Goal: Task Accomplishment & Management: Use online tool/utility

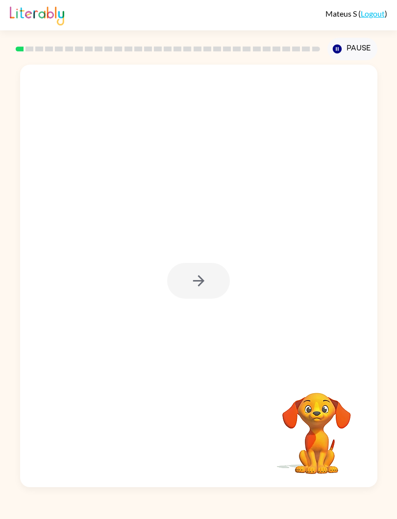
click at [217, 285] on button "button" at bounding box center [198, 281] width 63 height 36
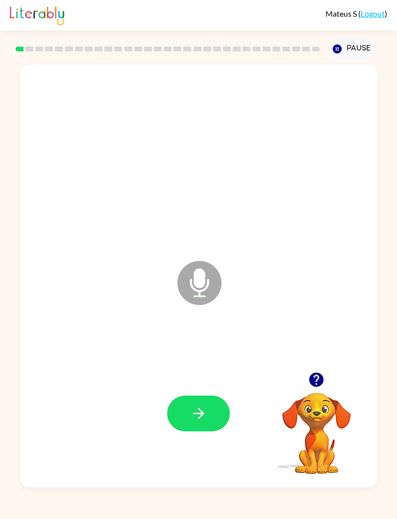
click at [212, 415] on button "button" at bounding box center [198, 414] width 63 height 36
click at [214, 418] on button "button" at bounding box center [198, 414] width 63 height 36
click at [214, 416] on button "button" at bounding box center [198, 414] width 63 height 36
click at [223, 415] on button "button" at bounding box center [198, 414] width 63 height 36
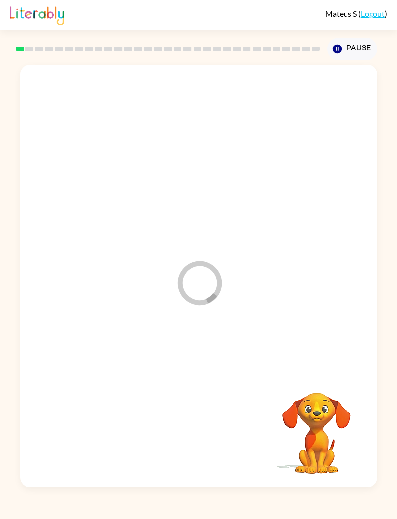
click at [355, 399] on video "Your browser must support playing .mp4 files to use Literably. Please try using…" at bounding box center [316, 427] width 98 height 98
click at [213, 410] on div at bounding box center [198, 414] width 63 height 36
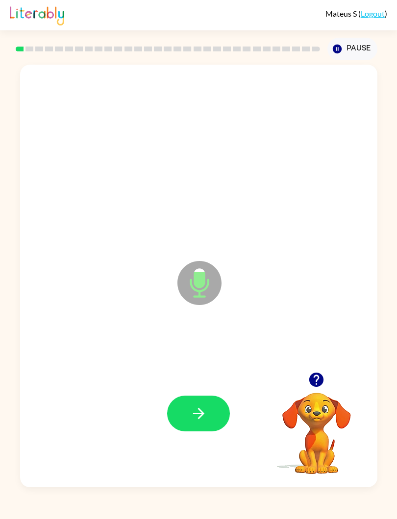
click at [224, 415] on button "button" at bounding box center [198, 414] width 63 height 36
click at [217, 422] on button "button" at bounding box center [198, 414] width 63 height 36
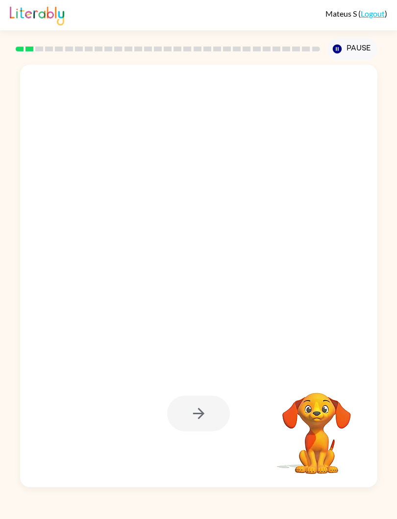
click at [225, 410] on div at bounding box center [198, 414] width 63 height 36
click at [217, 413] on div at bounding box center [198, 414] width 63 height 36
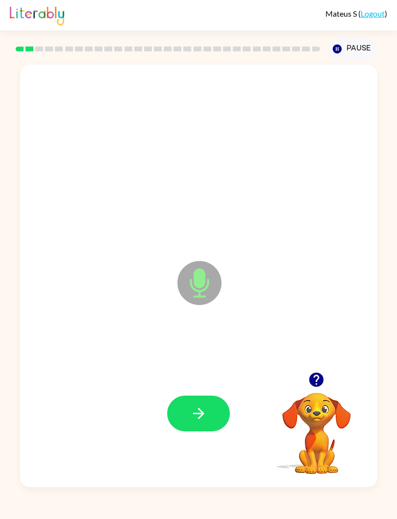
click at [211, 423] on button "button" at bounding box center [198, 414] width 63 height 36
click at [206, 427] on button "button" at bounding box center [198, 414] width 63 height 36
click at [210, 408] on button "button" at bounding box center [198, 414] width 63 height 36
click at [208, 424] on button "button" at bounding box center [198, 414] width 63 height 36
click at [218, 420] on button "button" at bounding box center [198, 414] width 63 height 36
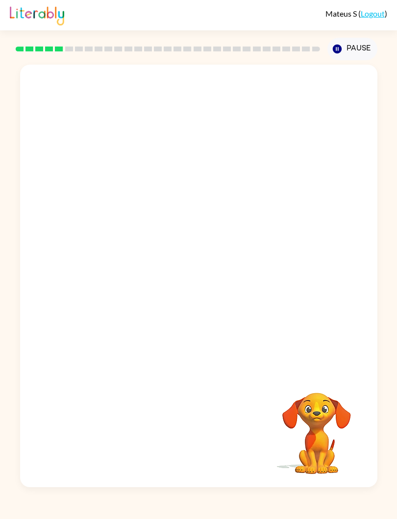
click at [372, 464] on div at bounding box center [198, 276] width 357 height 423
click at [369, 459] on div at bounding box center [198, 276] width 357 height 423
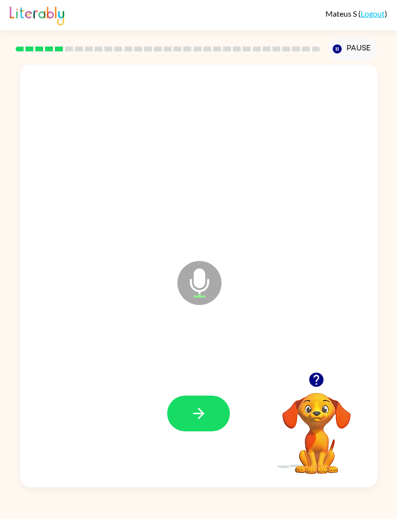
click at [220, 425] on button "button" at bounding box center [198, 414] width 63 height 36
click at [220, 416] on button "button" at bounding box center [198, 414] width 63 height 36
click at [218, 420] on button "button" at bounding box center [198, 414] width 63 height 36
click at [208, 416] on button "button" at bounding box center [198, 414] width 63 height 36
click at [209, 414] on button "button" at bounding box center [198, 414] width 63 height 36
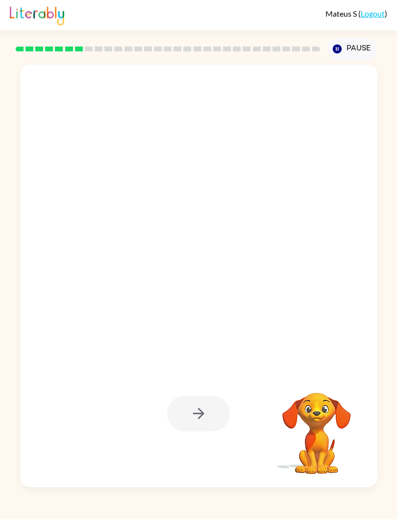
click at [197, 423] on div at bounding box center [198, 414] width 63 height 36
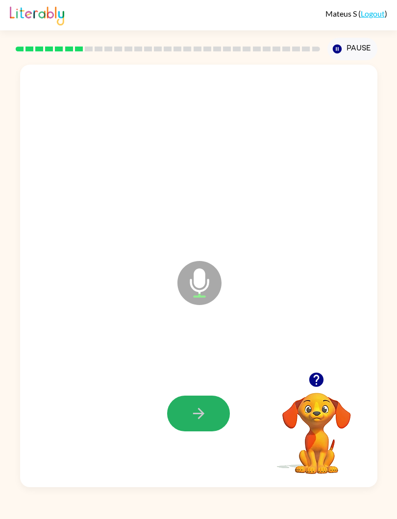
click at [206, 417] on icon "button" at bounding box center [198, 413] width 17 height 17
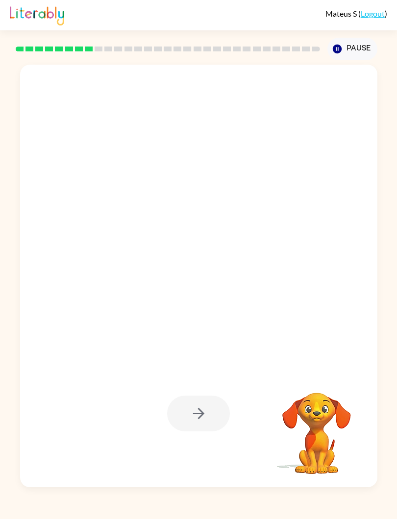
click at [177, 414] on div at bounding box center [198, 414] width 63 height 36
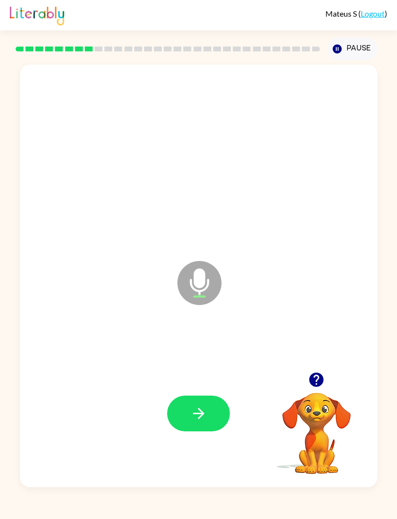
click at [216, 423] on button "button" at bounding box center [198, 414] width 63 height 36
click at [210, 415] on button "button" at bounding box center [198, 414] width 63 height 36
click at [212, 419] on button "button" at bounding box center [198, 414] width 63 height 36
click at [213, 425] on button "button" at bounding box center [198, 414] width 63 height 36
click at [216, 419] on button "button" at bounding box center [198, 414] width 63 height 36
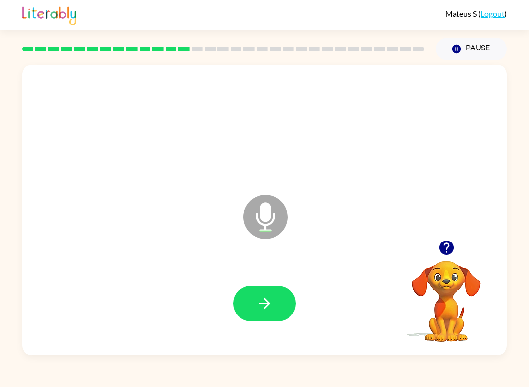
click at [264, 306] on icon "button" at bounding box center [264, 303] width 17 height 17
click at [277, 303] on button "button" at bounding box center [264, 303] width 63 height 36
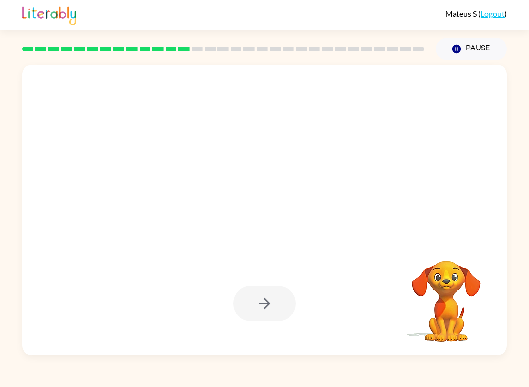
click at [269, 309] on div at bounding box center [264, 303] width 63 height 36
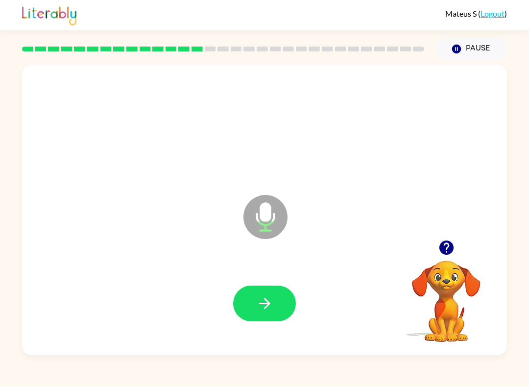
click at [280, 311] on button "button" at bounding box center [264, 303] width 63 height 36
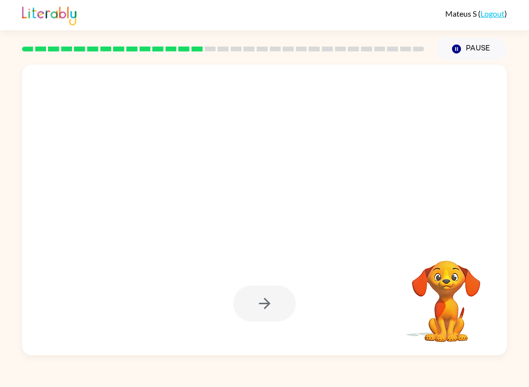
click at [266, 314] on div at bounding box center [264, 303] width 63 height 36
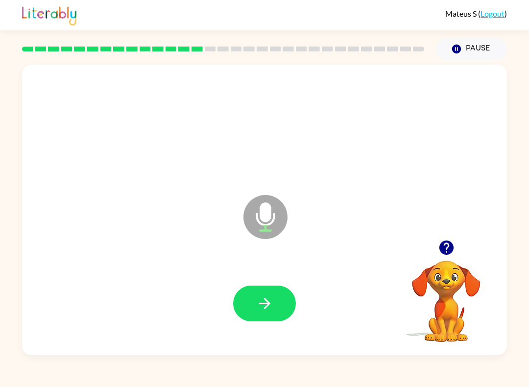
click at [270, 321] on button "button" at bounding box center [264, 303] width 63 height 36
click at [272, 306] on icon "button" at bounding box center [264, 303] width 17 height 17
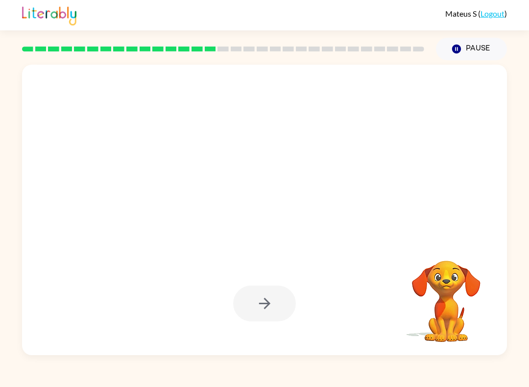
click at [274, 308] on div at bounding box center [264, 303] width 63 height 36
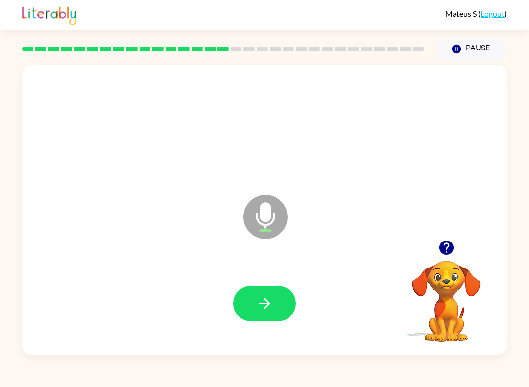
click at [285, 301] on button "button" at bounding box center [264, 303] width 63 height 36
click at [288, 293] on button "button" at bounding box center [264, 303] width 63 height 36
click at [278, 309] on button "button" at bounding box center [264, 303] width 63 height 36
click at [271, 312] on button "button" at bounding box center [264, 303] width 63 height 36
click at [274, 301] on button "button" at bounding box center [264, 303] width 63 height 36
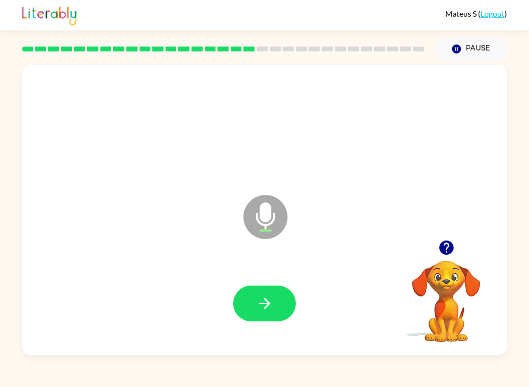
click at [275, 300] on button "button" at bounding box center [264, 303] width 63 height 36
click at [272, 302] on icon "button" at bounding box center [264, 303] width 17 height 17
click at [278, 300] on button "button" at bounding box center [264, 303] width 63 height 36
click at [267, 298] on icon "button" at bounding box center [264, 303] width 17 height 17
click at [257, 304] on icon "button" at bounding box center [264, 303] width 17 height 17
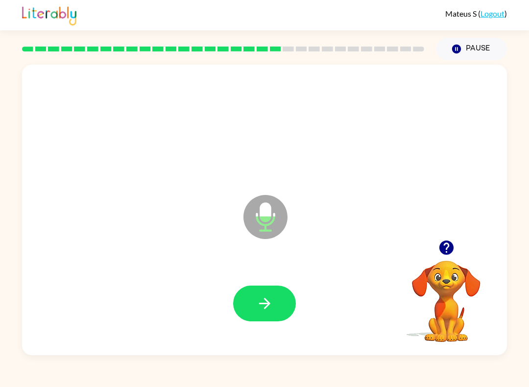
click at [277, 309] on button "button" at bounding box center [264, 303] width 63 height 36
click at [272, 314] on button "button" at bounding box center [264, 303] width 63 height 36
click at [279, 297] on button "button" at bounding box center [264, 303] width 63 height 36
click at [286, 299] on button "button" at bounding box center [264, 303] width 63 height 36
click at [274, 307] on button "button" at bounding box center [264, 303] width 63 height 36
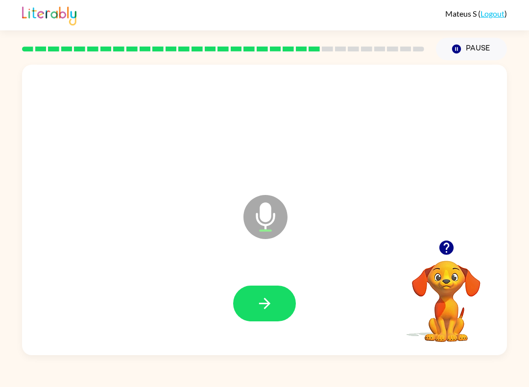
click at [246, 306] on button "button" at bounding box center [264, 303] width 63 height 36
click at [236, 309] on button "button" at bounding box center [264, 303] width 63 height 36
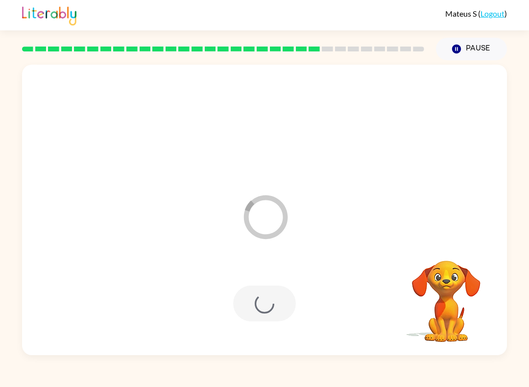
click at [252, 315] on div at bounding box center [264, 303] width 63 height 36
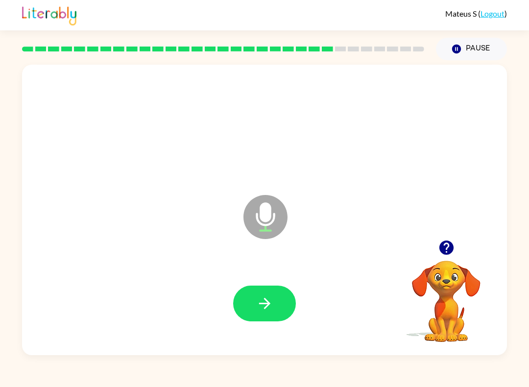
click at [276, 303] on button "button" at bounding box center [264, 303] width 63 height 36
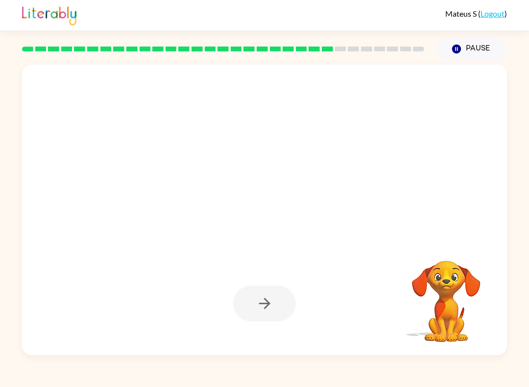
click at [272, 320] on div at bounding box center [264, 303] width 63 height 36
click at [272, 311] on div at bounding box center [264, 303] width 63 height 36
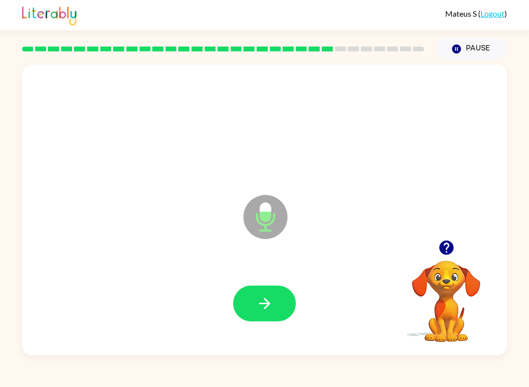
click at [268, 306] on icon "button" at bounding box center [264, 303] width 17 height 17
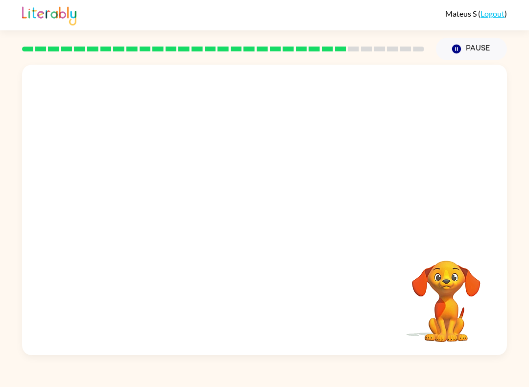
click at [396, 42] on button "Pause Pause" at bounding box center [471, 49] width 71 height 23
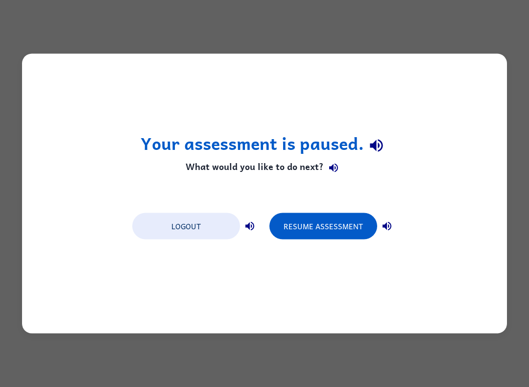
click at [200, 219] on button "Logout" at bounding box center [186, 226] width 108 height 26
